Goal: Task Accomplishment & Management: Manage account settings

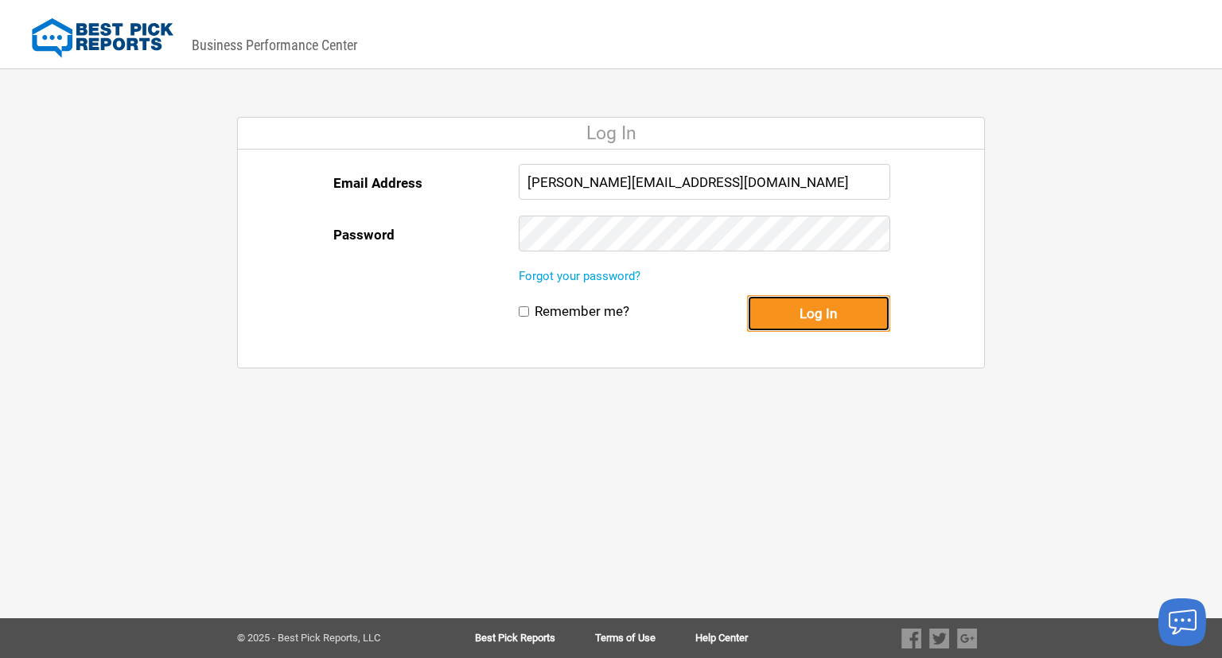
click at [810, 317] on button "Log In" at bounding box center [818, 313] width 143 height 37
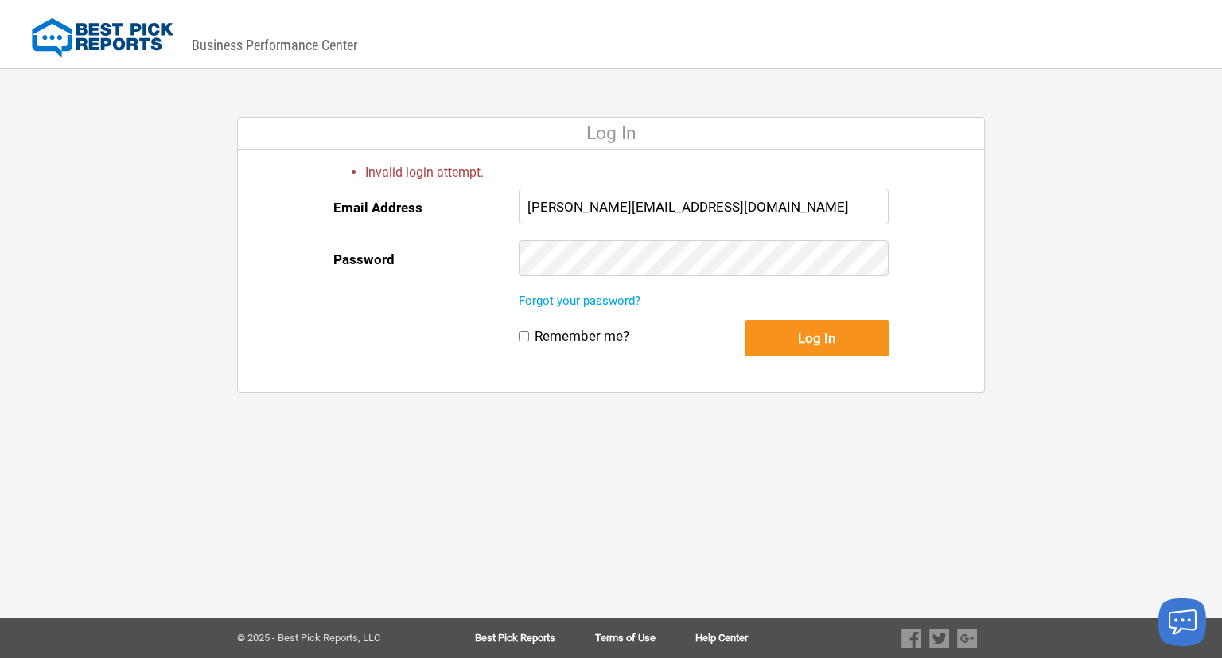
drag, startPoint x: 668, startPoint y: 276, endPoint x: 421, endPoint y: 247, distance: 249.2
click at [421, 247] on div "Email Address [PERSON_NAME][EMAIL_ADDRESS][DOMAIN_NAME] Password" at bounding box center [610, 240] width 555 height 103
click at [746, 320] on button "Log In" at bounding box center [817, 338] width 143 height 37
click at [607, 306] on link "Forgot your password?" at bounding box center [580, 301] width 122 height 14
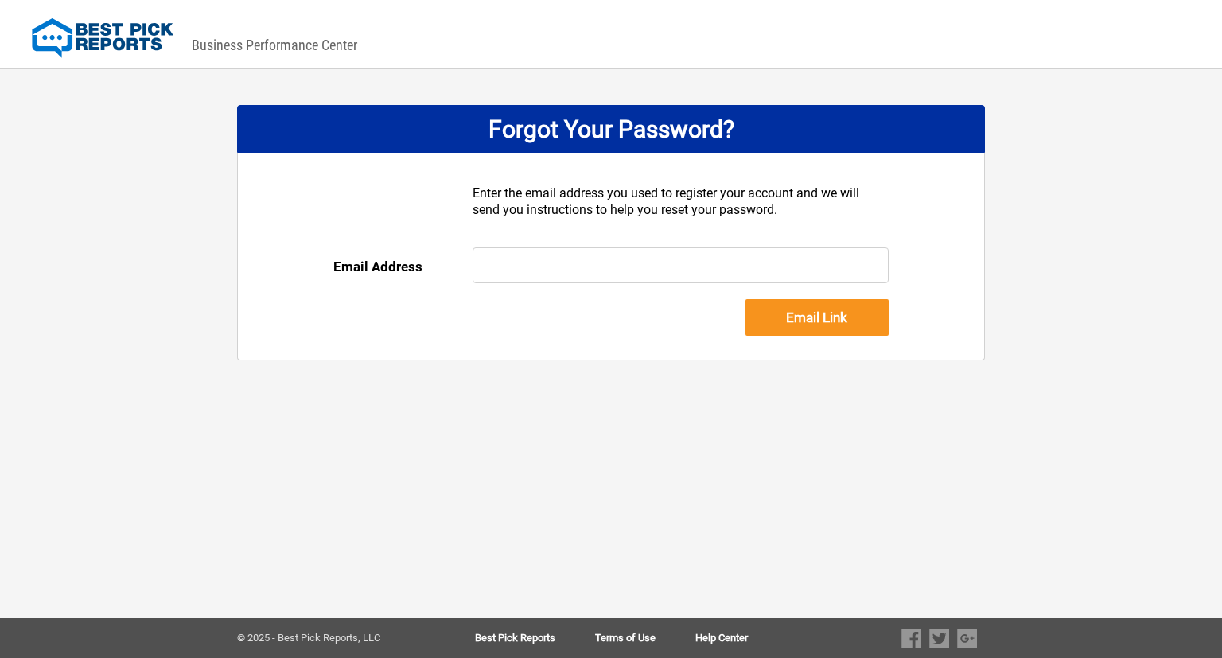
click at [536, 262] on input "text" at bounding box center [681, 265] width 417 height 36
type input "[PERSON_NAME][EMAIL_ADDRESS][DOMAIN_NAME]"
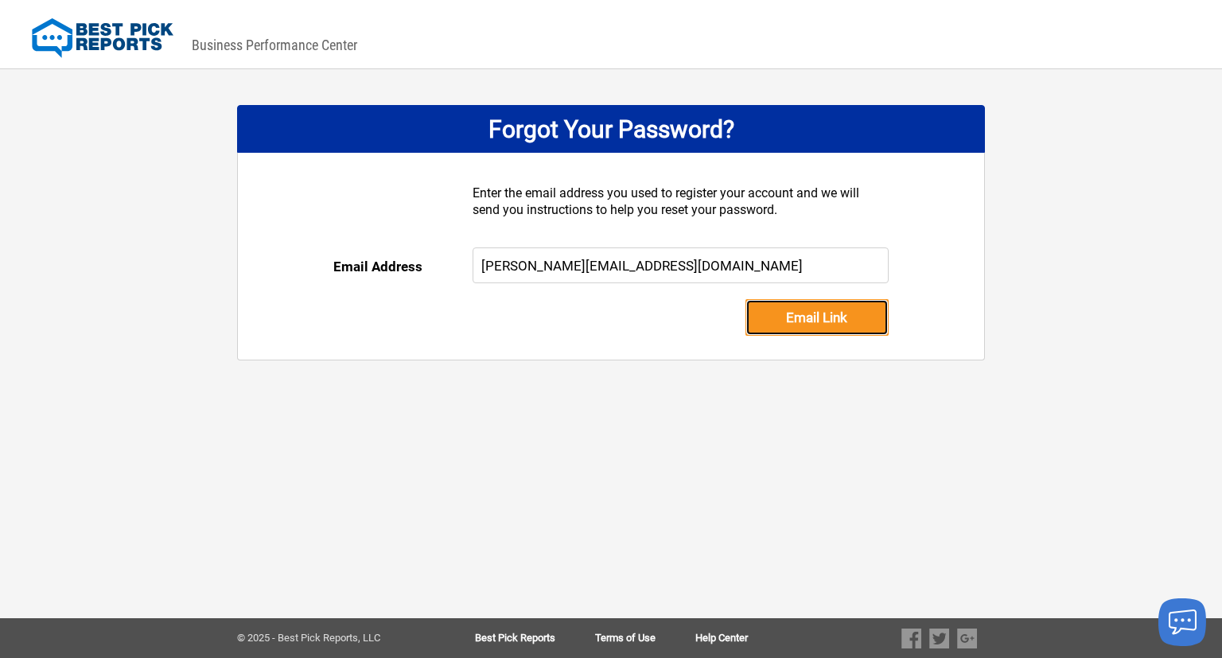
click at [843, 322] on input "Email Link" at bounding box center [817, 317] width 143 height 37
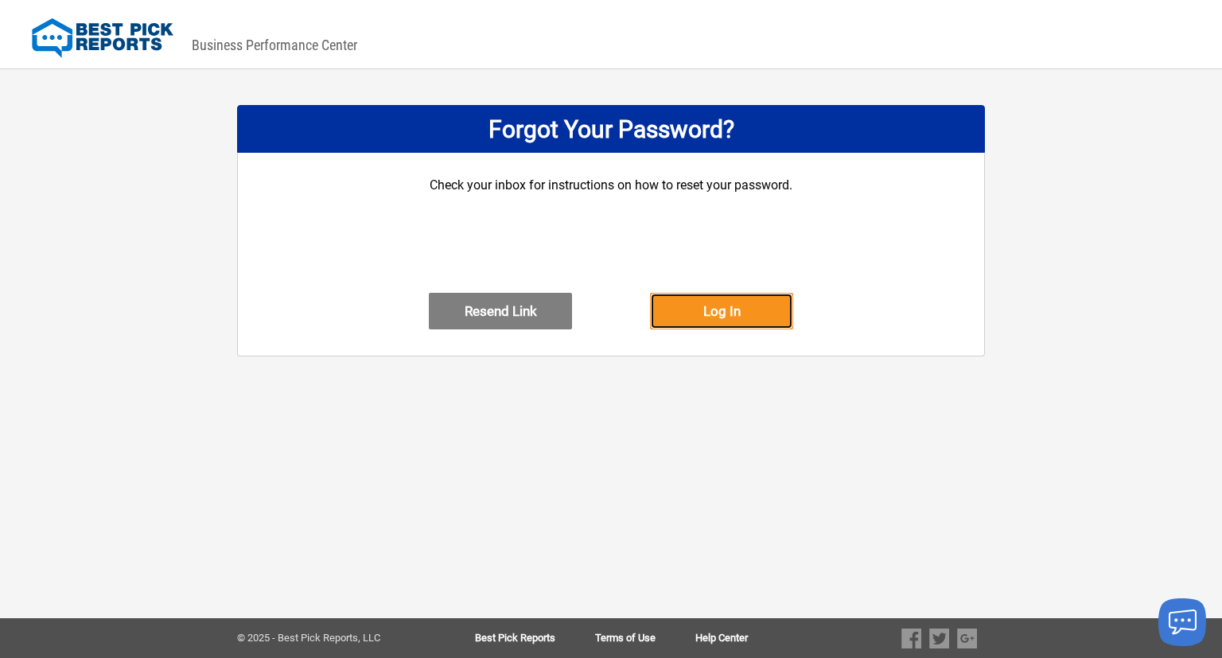
click at [746, 329] on button "Log In" at bounding box center [721, 311] width 143 height 37
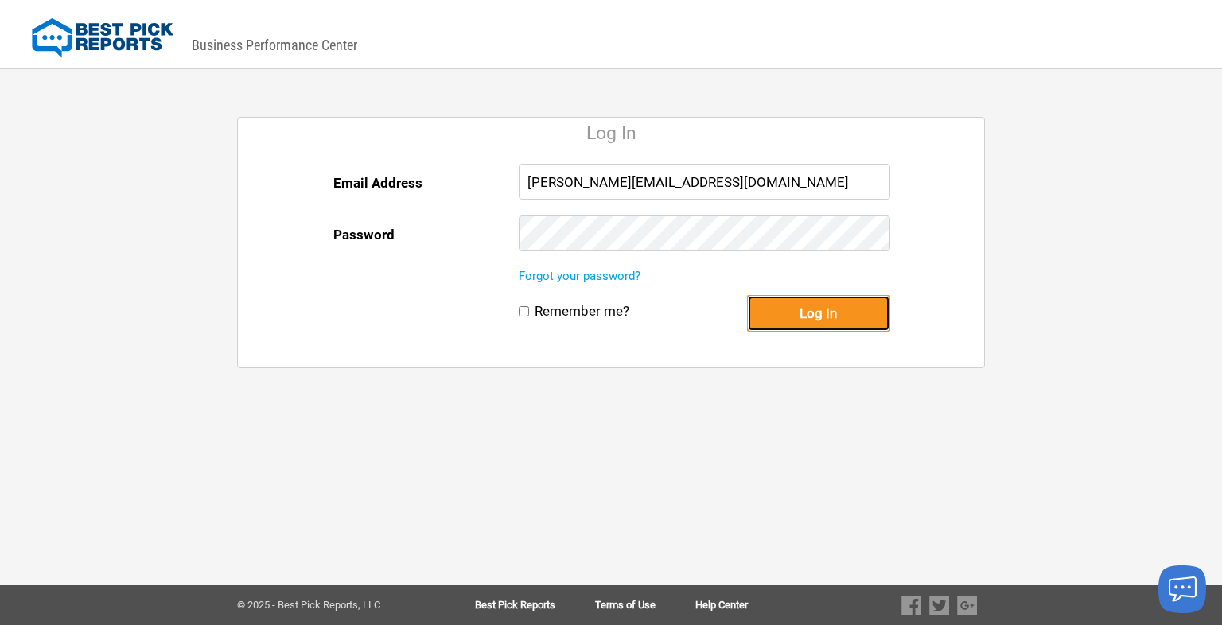
click at [858, 316] on button "Log In" at bounding box center [818, 313] width 143 height 37
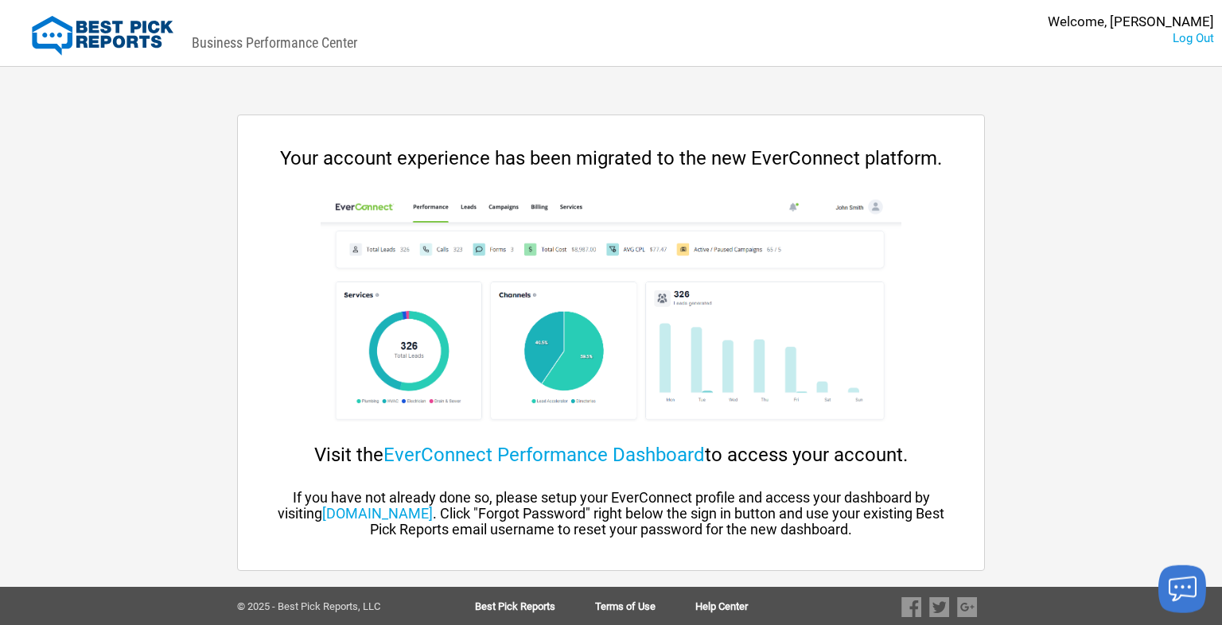
scroll to position [3, 0]
click at [419, 513] on link "app.everconnect.com" at bounding box center [377, 512] width 111 height 17
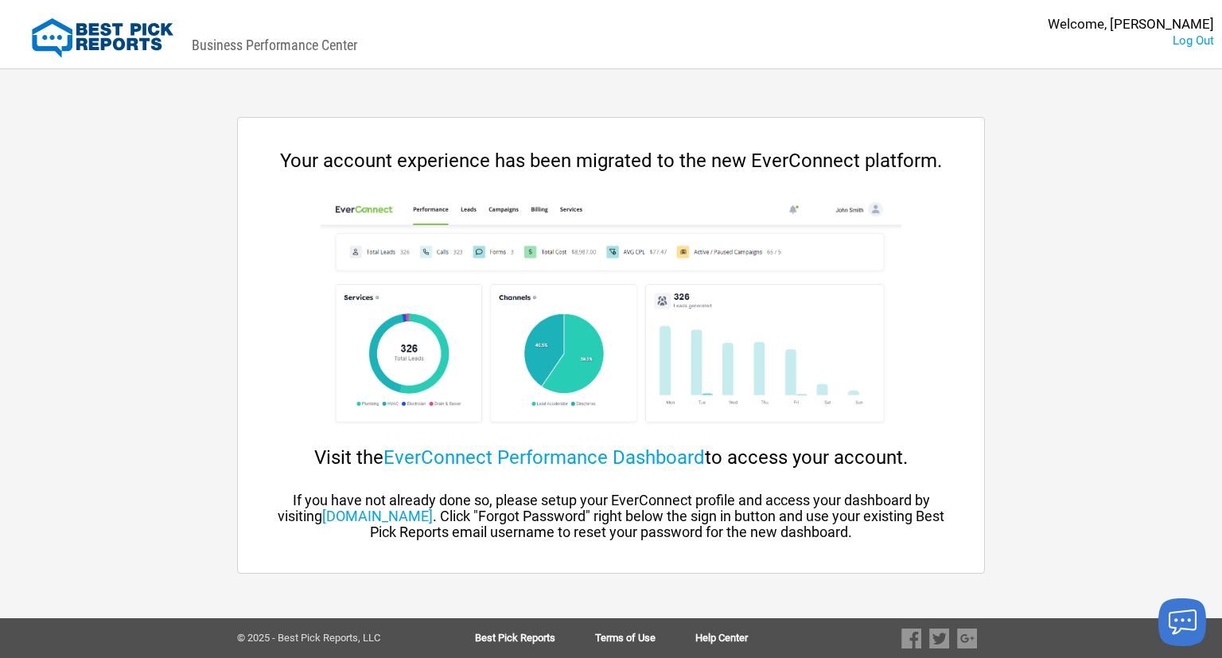
drag, startPoint x: 750, startPoint y: 161, endPoint x: 858, endPoint y: 162, distance: 108.2
click at [858, 162] on div "Your account experience has been migrated to the new EverConnect platform." at bounding box center [611, 161] width 683 height 22
click at [584, 458] on link "EverConnect Performance Dashboard" at bounding box center [544, 457] width 321 height 22
